Goal: Transaction & Acquisition: Purchase product/service

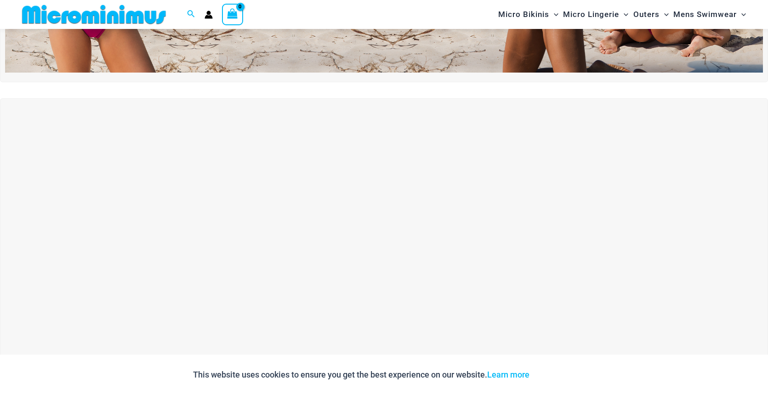
scroll to position [294, 0]
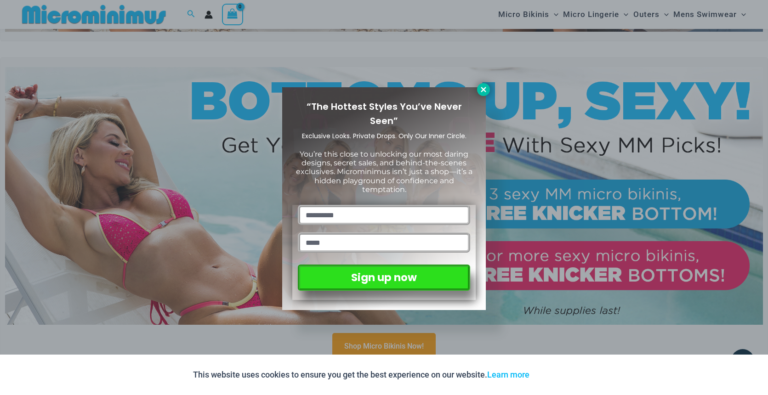
click at [486, 90] on icon at bounding box center [483, 89] width 8 height 8
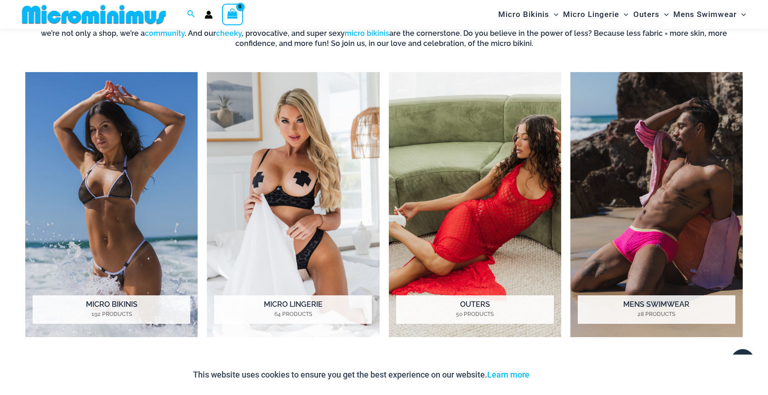
scroll to position [730, 0]
click at [281, 165] on img "Visit product category Micro Lingerie" at bounding box center [293, 204] width 172 height 265
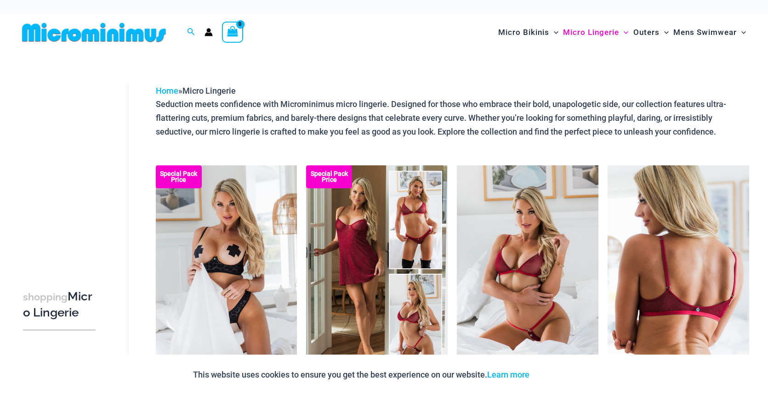
click at [696, 268] on img at bounding box center [679, 271] width 142 height 212
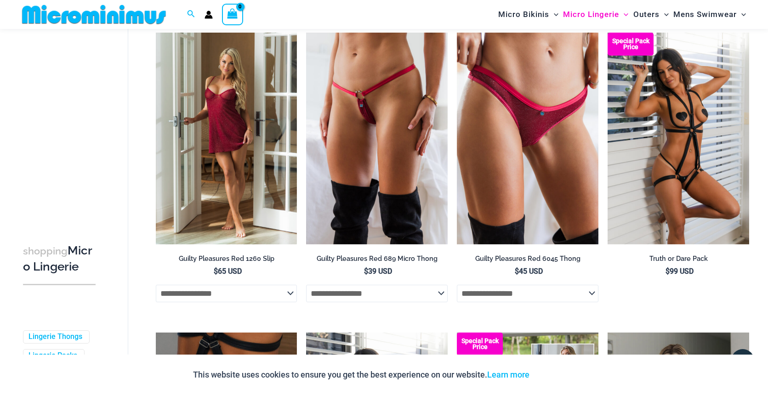
scroll to position [444, 0]
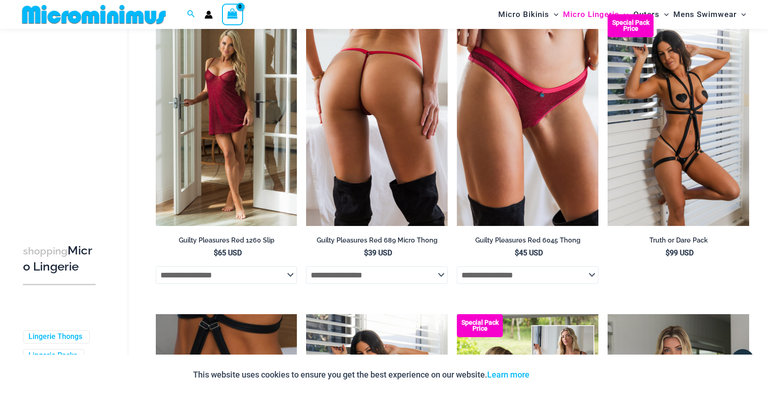
click at [356, 121] on img at bounding box center [377, 120] width 142 height 212
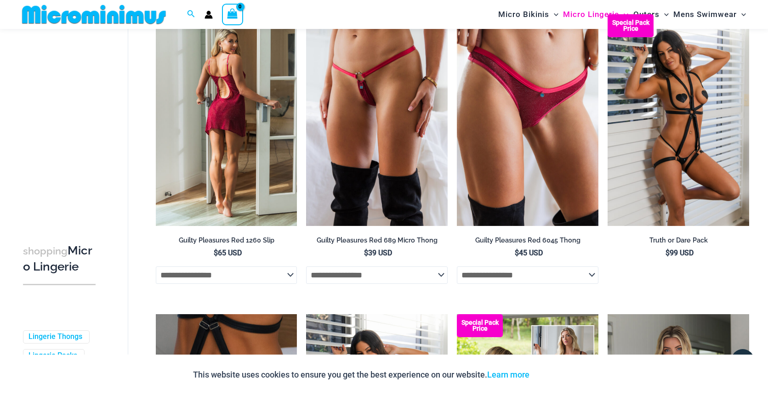
click at [240, 106] on img at bounding box center [227, 120] width 142 height 212
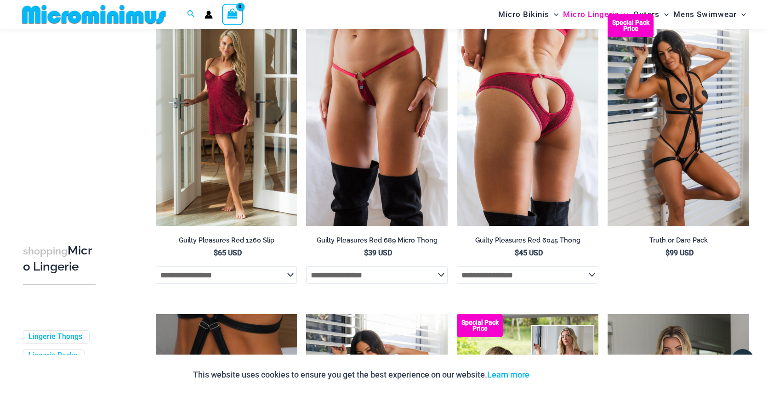
click at [539, 129] on img at bounding box center [528, 120] width 142 height 212
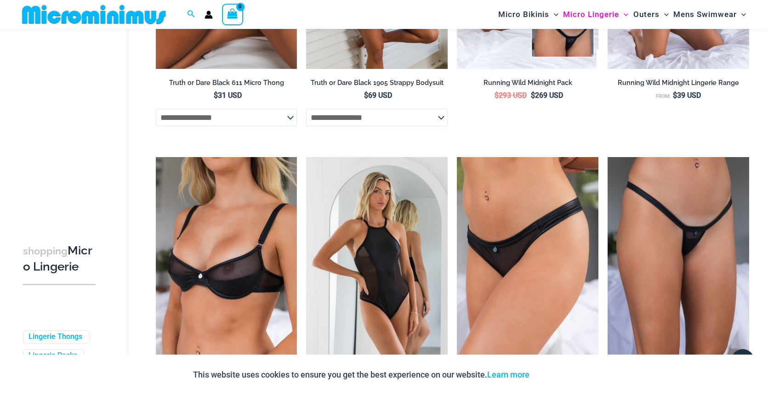
scroll to position [908, 0]
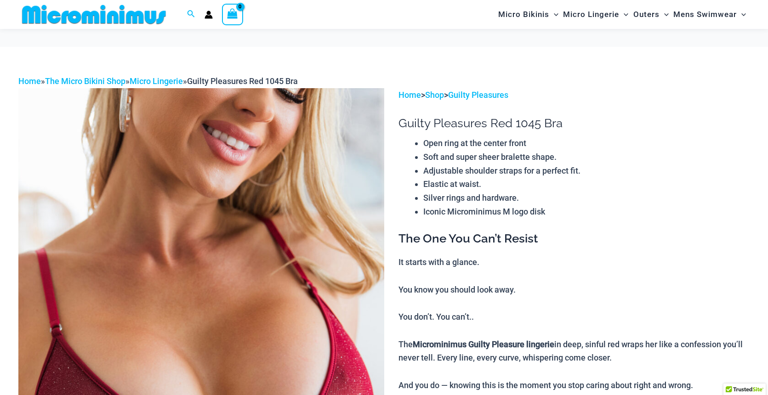
scroll to position [74, 0]
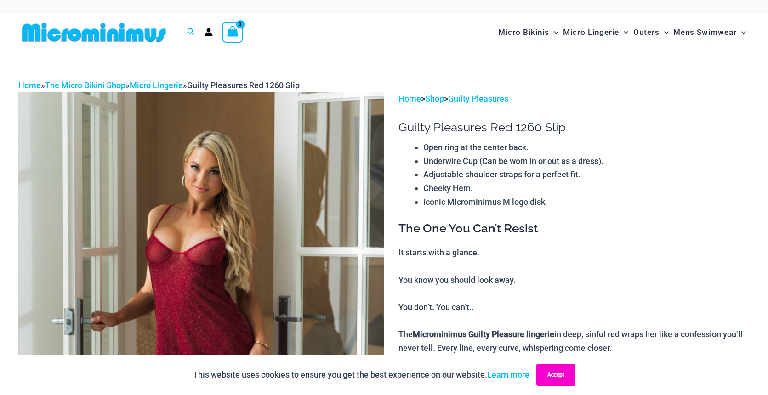
click at [570, 369] on button "Accept" at bounding box center [555, 375] width 39 height 22
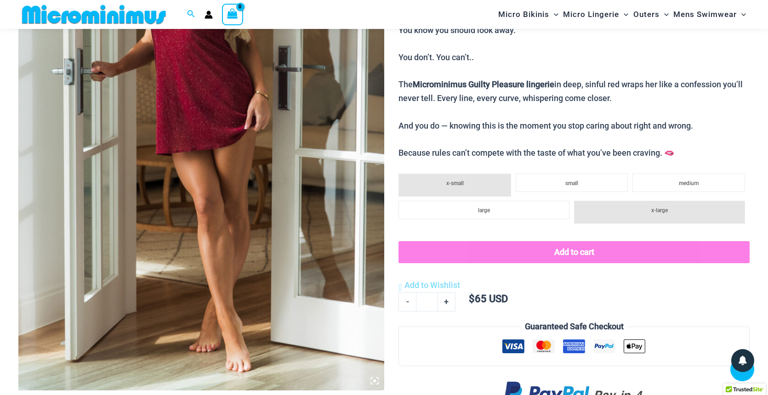
scroll to position [243, 0]
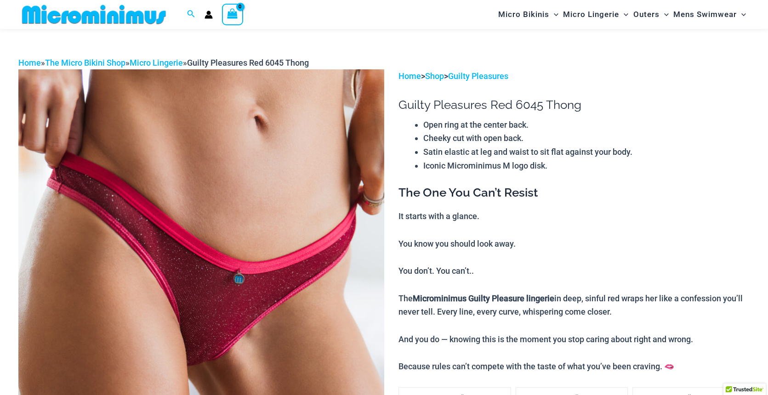
scroll to position [113, 0]
